Goal: Task Accomplishment & Management: Use online tool/utility

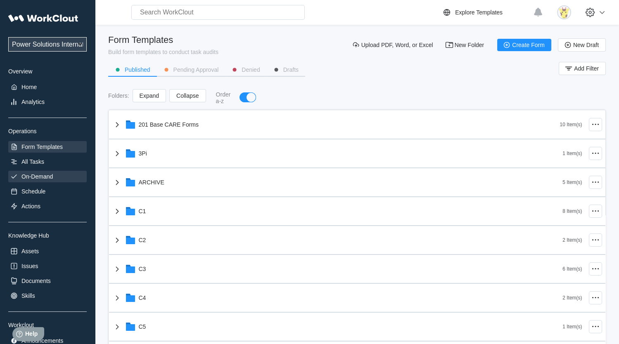
click at [57, 175] on div "On-Demand" at bounding box center [47, 177] width 78 height 12
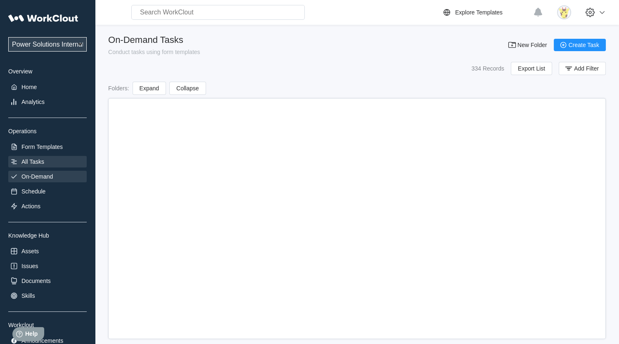
click at [56, 159] on div "All Tasks" at bounding box center [47, 162] width 78 height 12
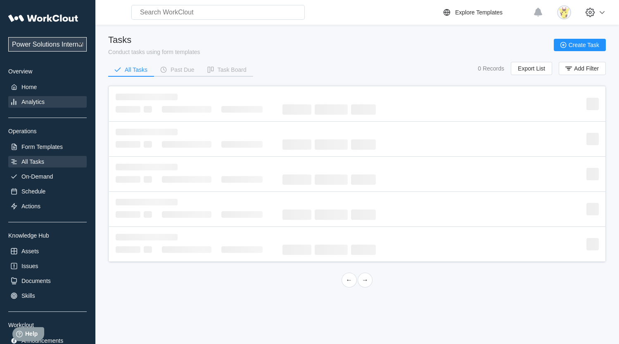
click at [53, 103] on div "Analytics" at bounding box center [47, 102] width 78 height 12
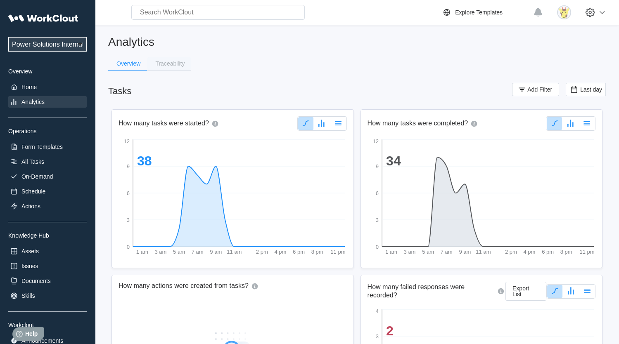
click at [163, 64] on div "Traceability" at bounding box center [169, 64] width 29 height 6
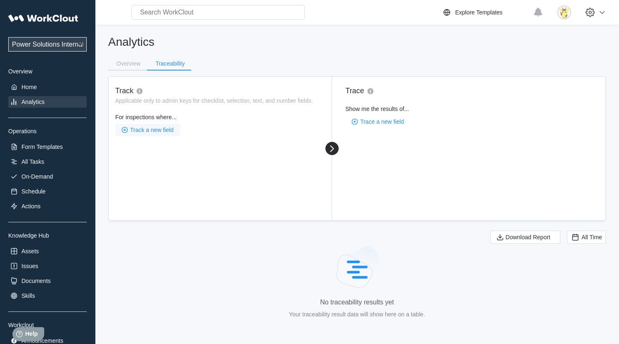
click at [169, 128] on span "Track a new field" at bounding box center [151, 130] width 43 height 6
click at [166, 147] on div "Search for an admin key" at bounding box center [162, 148] width 79 height 13
click at [191, 156] on div "0 results available. Select is focused ,type to refine list, press Down to open…" at bounding box center [198, 158] width 164 height 36
click at [190, 149] on div "Search for an admin key" at bounding box center [162, 148] width 79 height 13
click at [188, 164] on div "No options" at bounding box center [198, 167] width 164 height 13
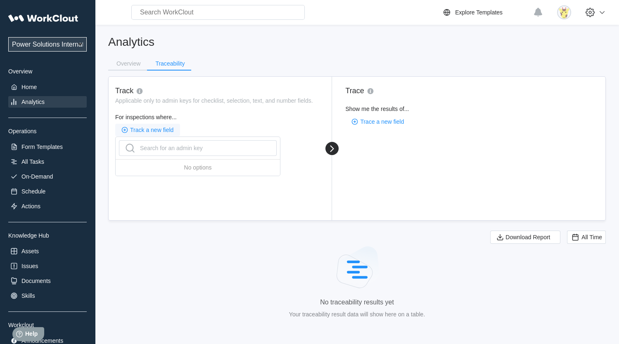
click at [154, 128] on span "Track a new field" at bounding box center [151, 130] width 43 height 6
click at [166, 146] on div "Search for an admin key" at bounding box center [162, 148] width 79 height 13
type input "ser"
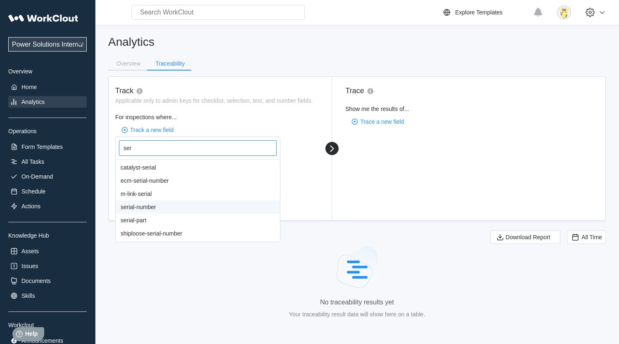
click at [175, 205] on div "serial-number" at bounding box center [198, 207] width 164 height 13
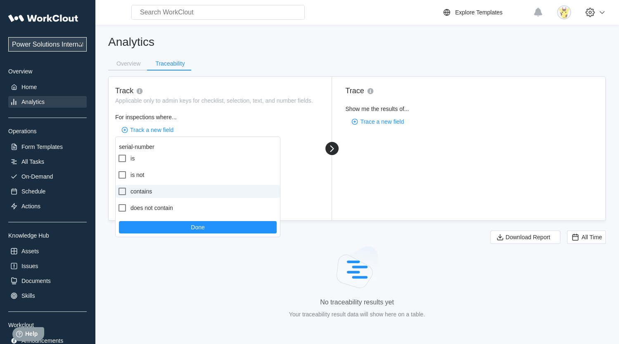
click at [152, 188] on label "contains" at bounding box center [198, 191] width 164 height 13
click at [118, 187] on input "contains" at bounding box center [117, 187] width 0 height 0
checkbox input "true"
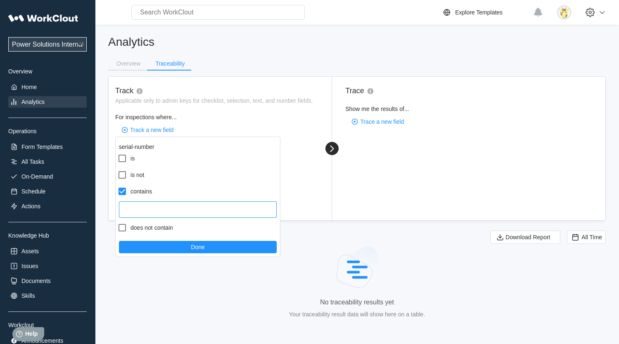
click at [154, 209] on input "text" at bounding box center [198, 210] width 158 height 17
type input "2"
type input "041317"
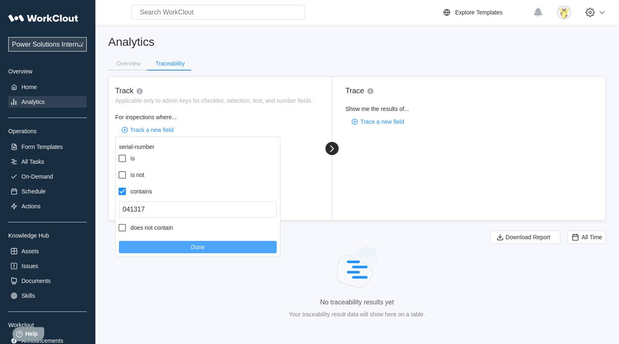
click at [183, 250] on button "Done" at bounding box center [198, 247] width 158 height 12
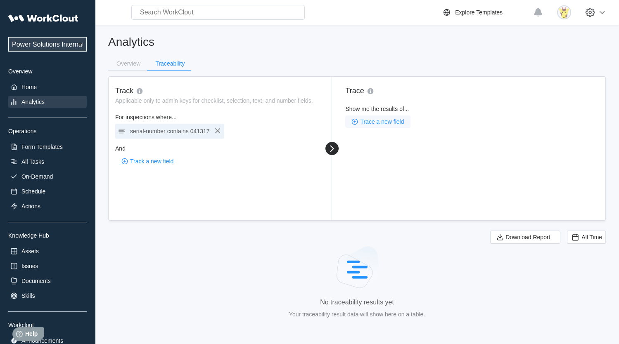
click at [373, 125] on button "Trace a new field" at bounding box center [377, 122] width 65 height 12
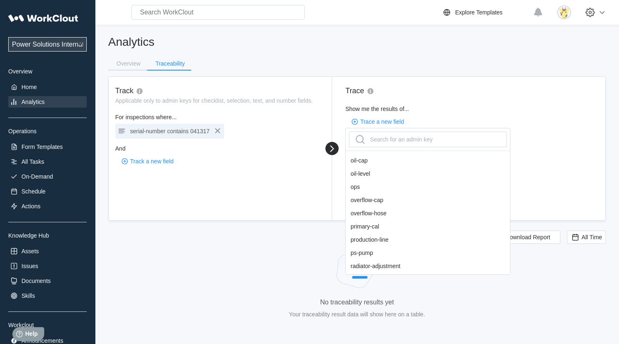
scroll to position [661, 0]
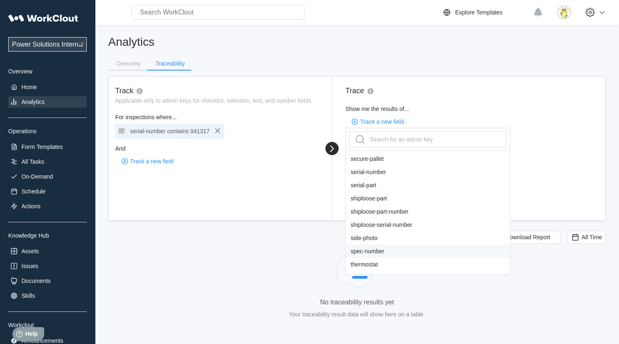
click at [391, 254] on div "spec-number" at bounding box center [428, 251] width 164 height 13
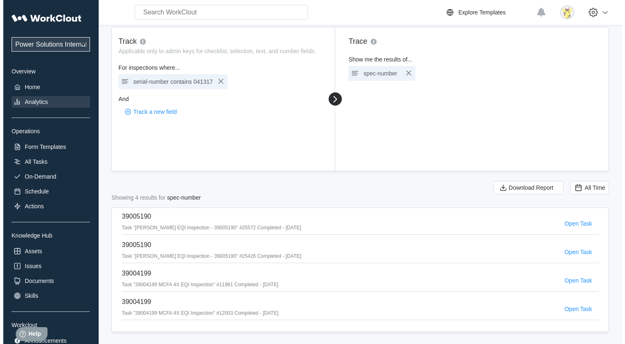
scroll to position [54, 0]
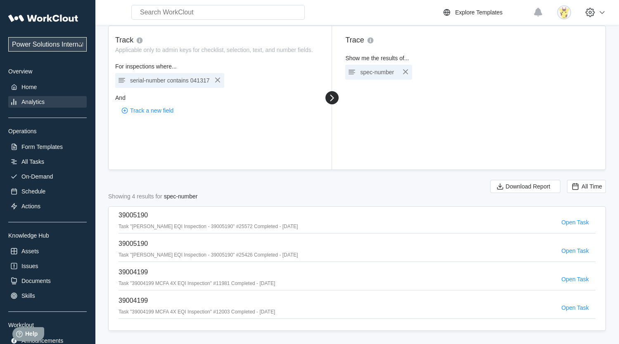
drag, startPoint x: 569, startPoint y: 220, endPoint x: 480, endPoint y: 221, distance: 89.6
click at [480, 221] on div "39005190 Task "[PERSON_NAME] EQI Inspection - 39005190" #25572 Completed - [DAT…" at bounding box center [357, 222] width 477 height 21
click at [582, 250] on span "Open Task" at bounding box center [575, 251] width 28 height 6
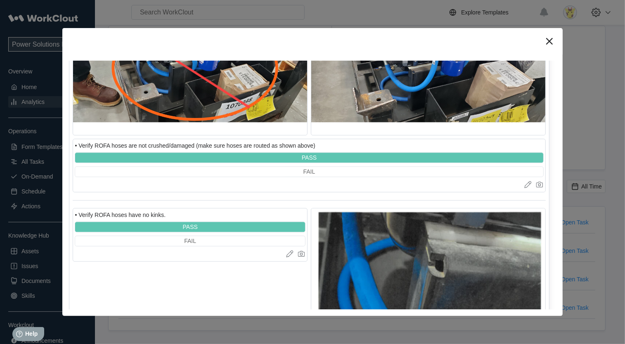
scroll to position [1569, 0]
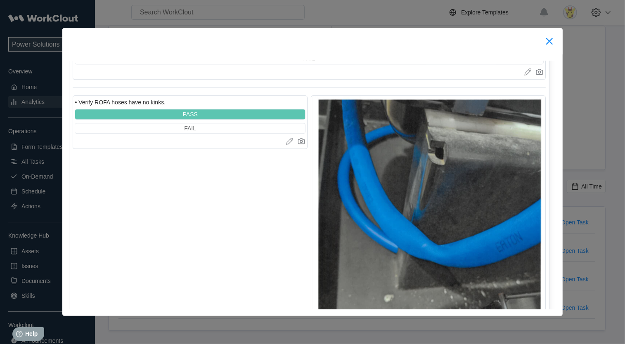
click at [547, 44] on icon at bounding box center [549, 41] width 7 height 7
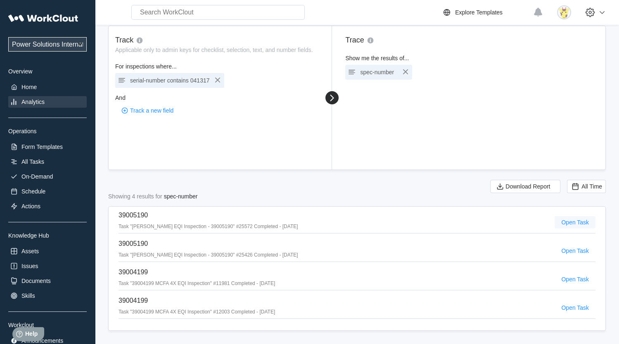
click at [572, 220] on span "Open Task" at bounding box center [575, 223] width 28 height 6
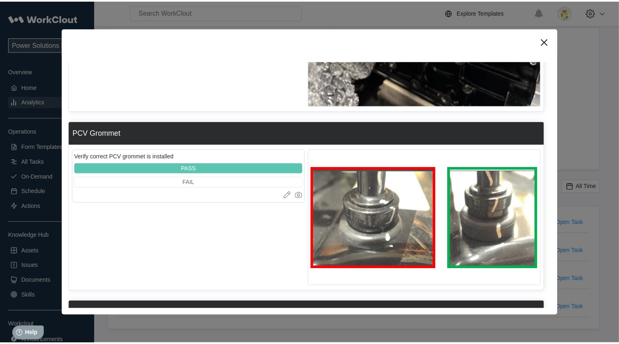
scroll to position [4254, 0]
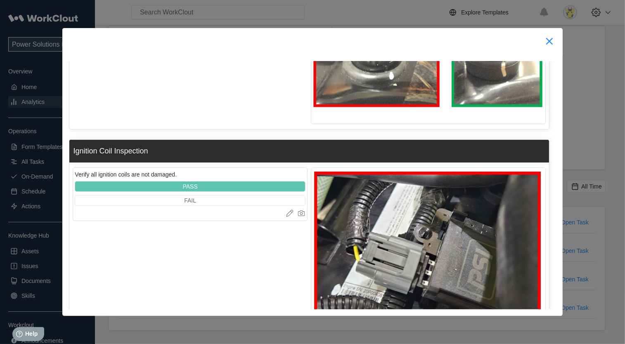
click at [549, 43] on icon at bounding box center [549, 41] width 13 height 13
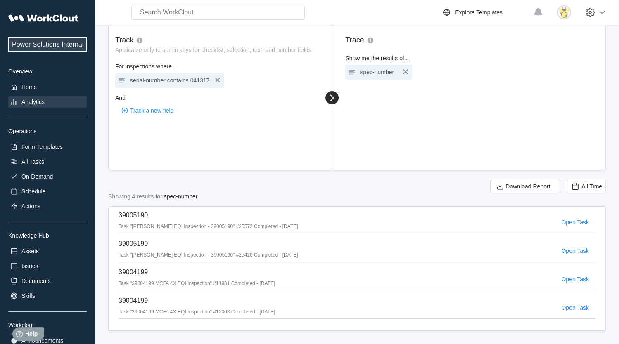
click at [198, 77] on span "041317" at bounding box center [199, 80] width 19 height 7
type input "se"
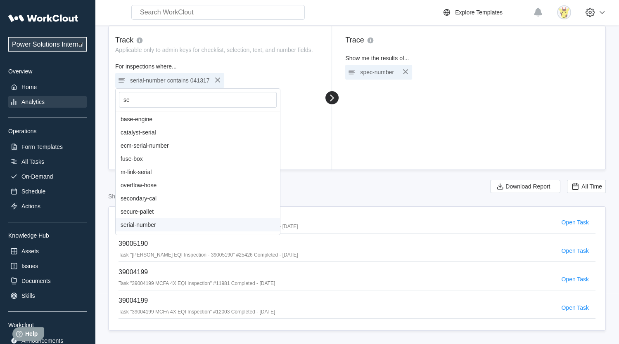
click at [153, 226] on div "serial-number" at bounding box center [198, 224] width 164 height 13
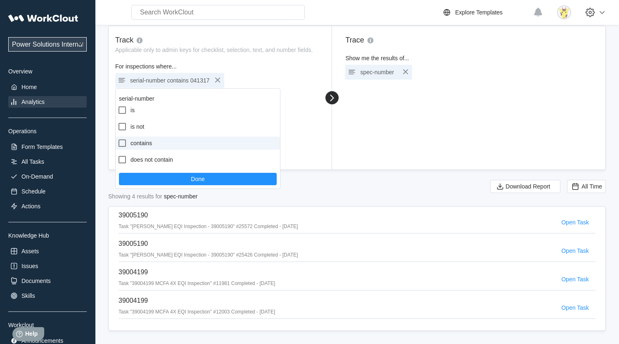
click at [145, 142] on label "contains" at bounding box center [198, 143] width 164 height 13
click at [118, 139] on input "contains" at bounding box center [117, 138] width 0 height 0
checkbox input "true"
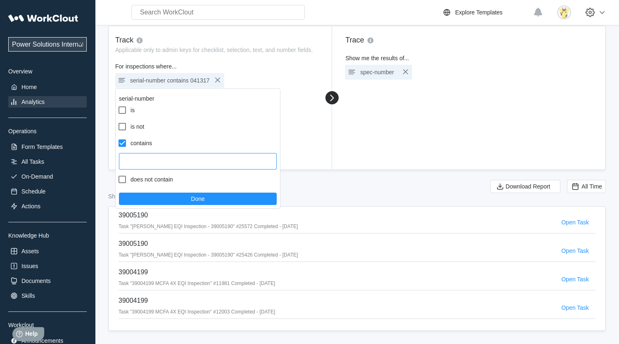
click at [152, 154] on input "text" at bounding box center [198, 161] width 158 height 17
type input "041329"
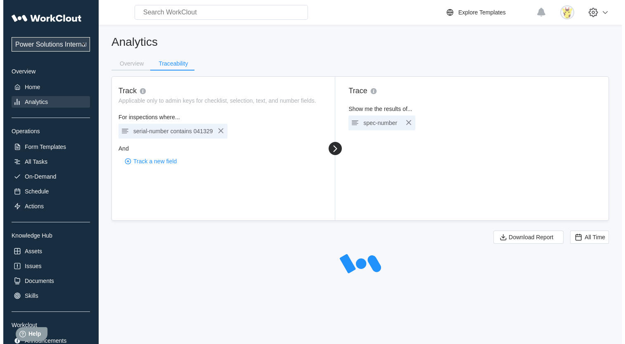
scroll to position [0, 0]
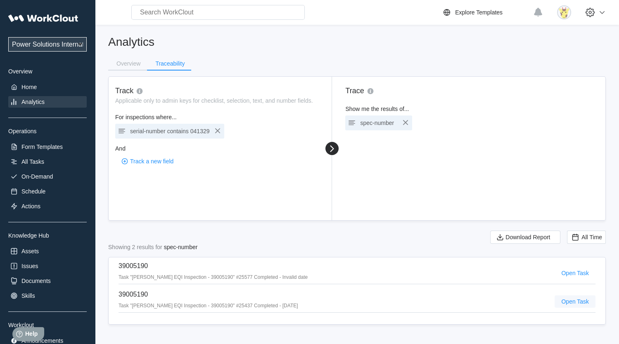
click at [574, 300] on span "Open Task" at bounding box center [575, 302] width 28 height 6
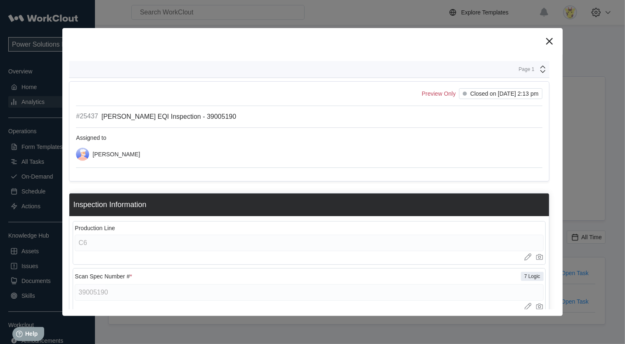
click at [108, 152] on div "[PERSON_NAME]" at bounding box center [116, 154] width 47 height 7
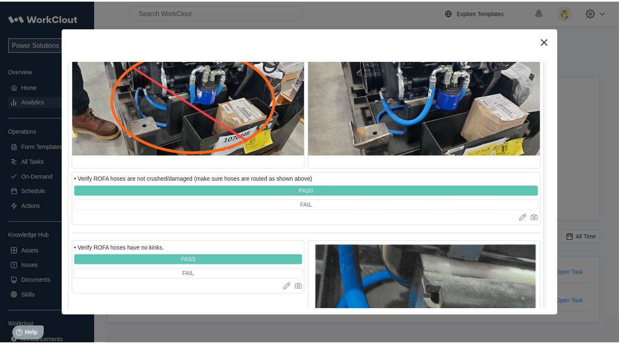
scroll to position [1404, 0]
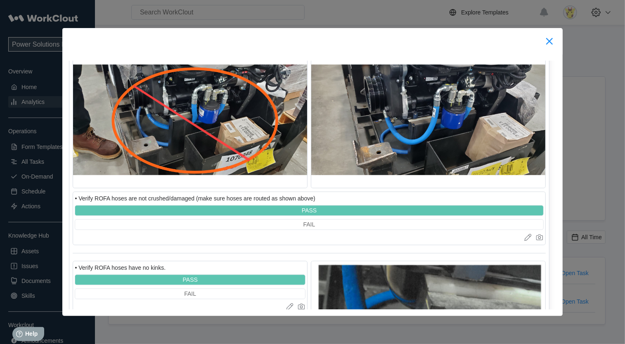
click at [550, 44] on icon at bounding box center [549, 41] width 13 height 13
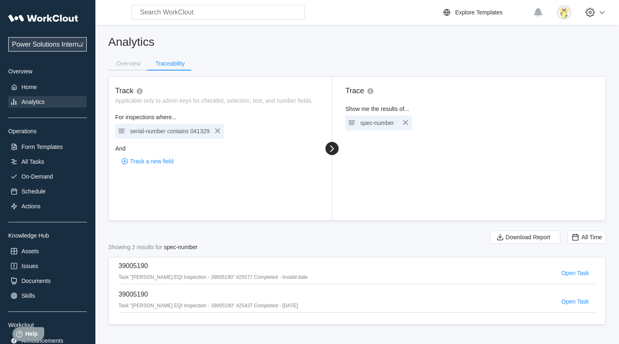
click at [155, 135] on div "serial-number contains 041329" at bounding box center [169, 132] width 79 height 12
type input "ser"
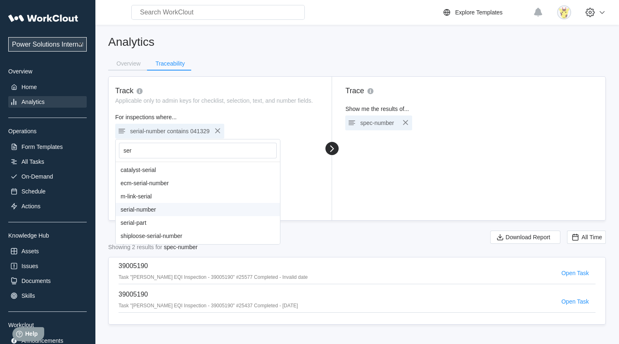
click at [157, 209] on div "serial-number" at bounding box center [198, 209] width 164 height 13
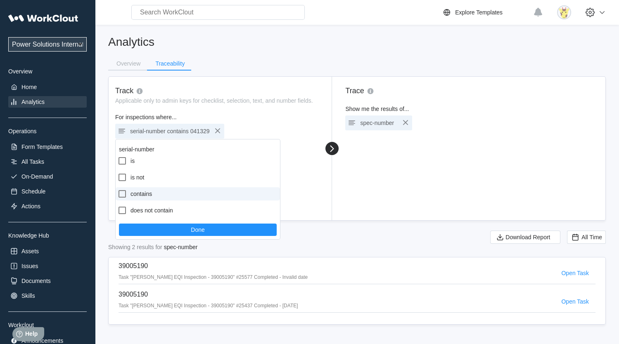
click at [153, 198] on label "contains" at bounding box center [198, 194] width 164 height 13
click at [118, 190] on input "contains" at bounding box center [117, 189] width 0 height 0
checkbox input "true"
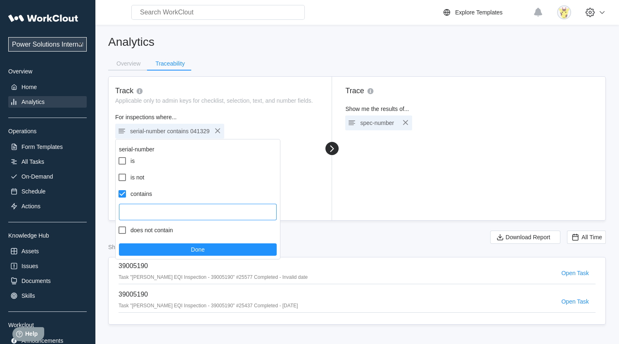
click at [158, 210] on input "text" at bounding box center [198, 212] width 158 height 17
type input "41344"
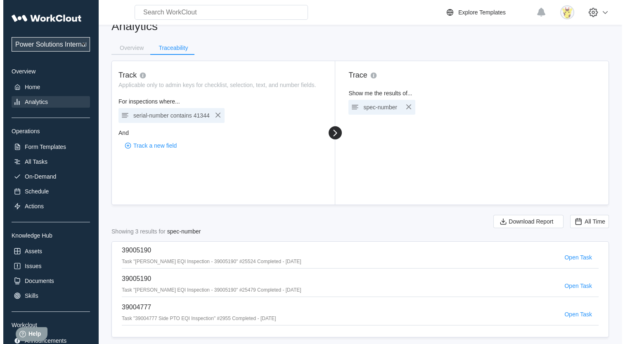
scroll to position [24, 0]
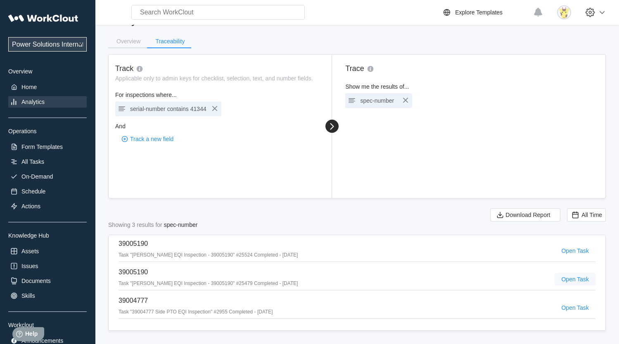
click at [569, 279] on span "Open Task" at bounding box center [575, 280] width 28 height 6
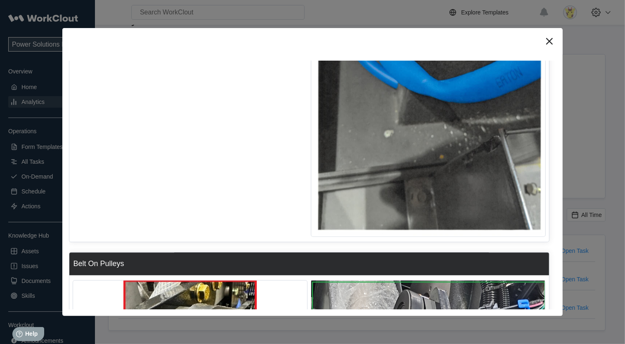
scroll to position [1735, 0]
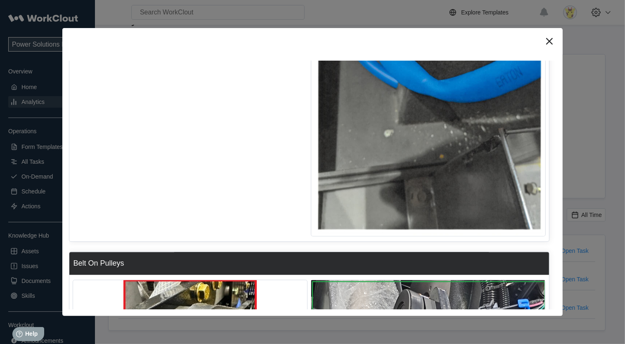
click at [548, 43] on icon at bounding box center [549, 41] width 13 height 13
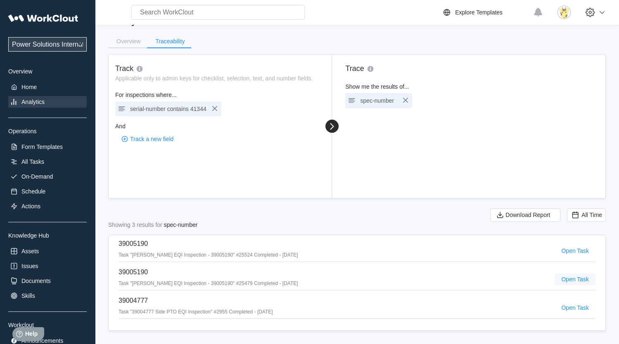
click at [569, 277] on span "Open Task" at bounding box center [575, 280] width 28 height 6
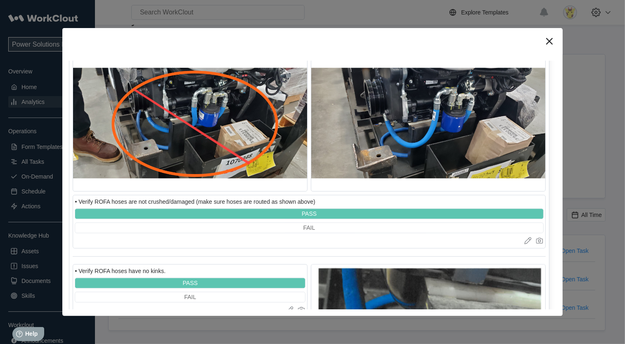
scroll to position [1446, 0]
